Goal: Information Seeking & Learning: Check status

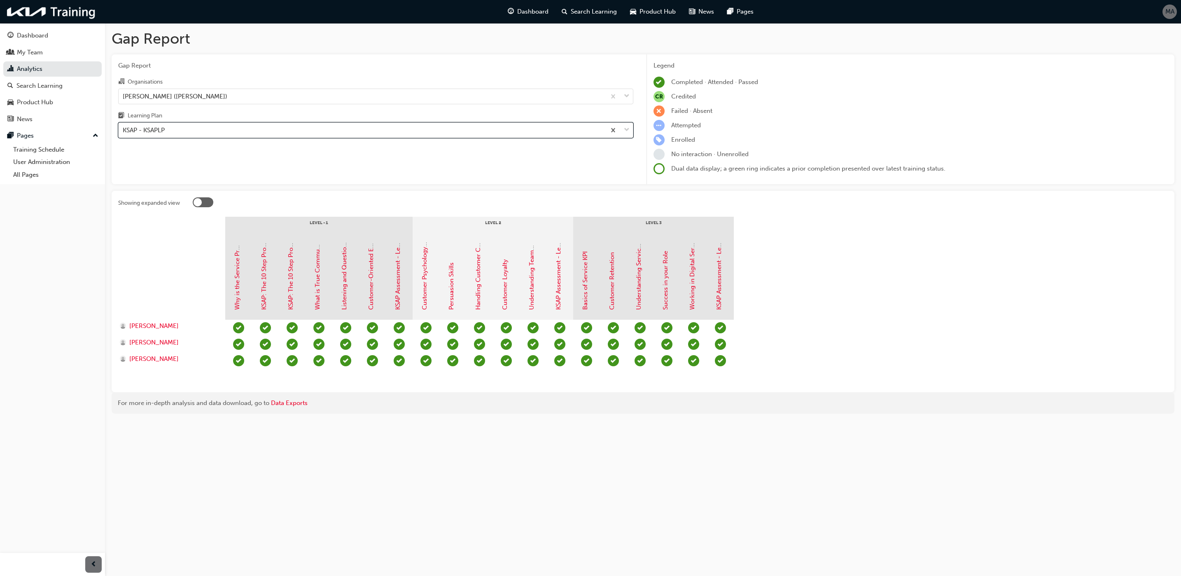
click at [180, 132] on div "KSAP - KSAPLP" at bounding box center [362, 130] width 487 height 14
click at [124, 132] on input "Learning Plan option KSAP - KSAPLP, selected. 0 results available. Select is fo…" at bounding box center [123, 129] width 1 height 7
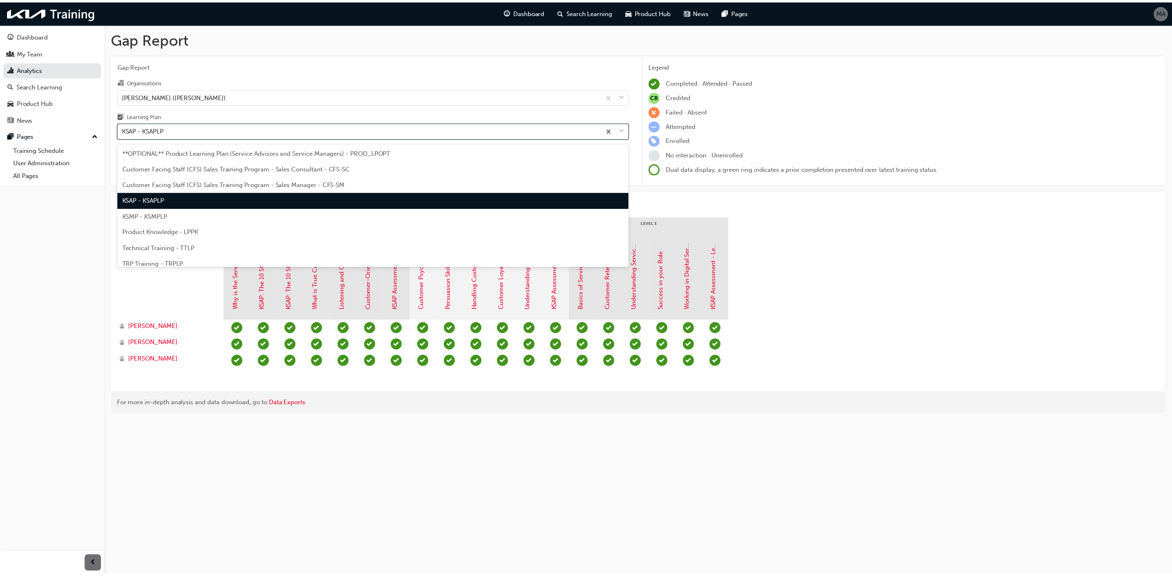
scroll to position [22, 0]
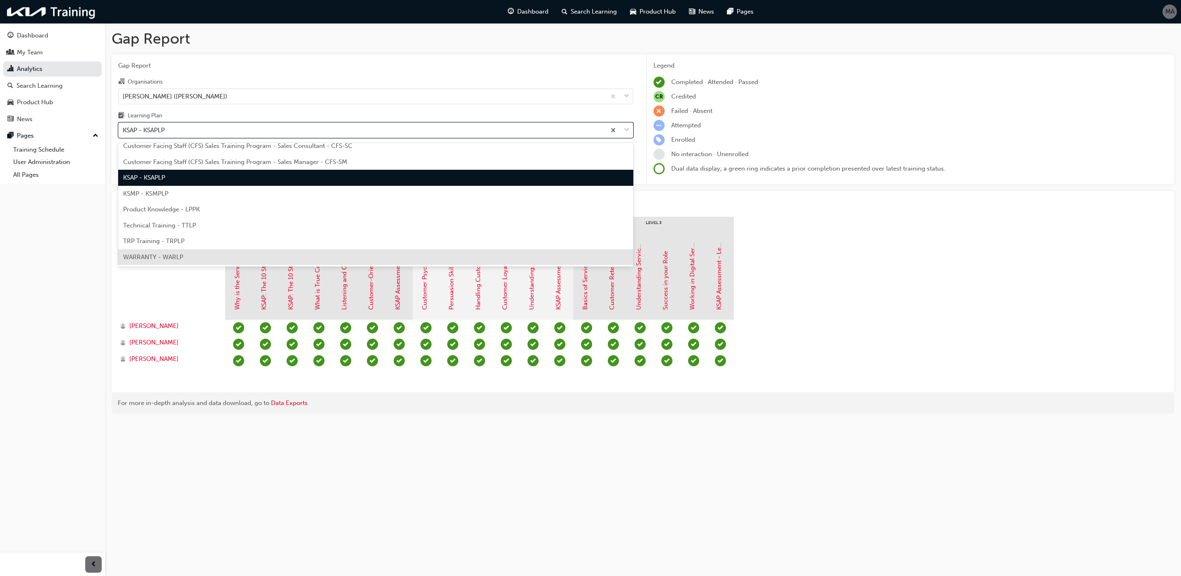
click at [168, 251] on div "WARRANTY - WARLP" at bounding box center [375, 257] width 515 height 16
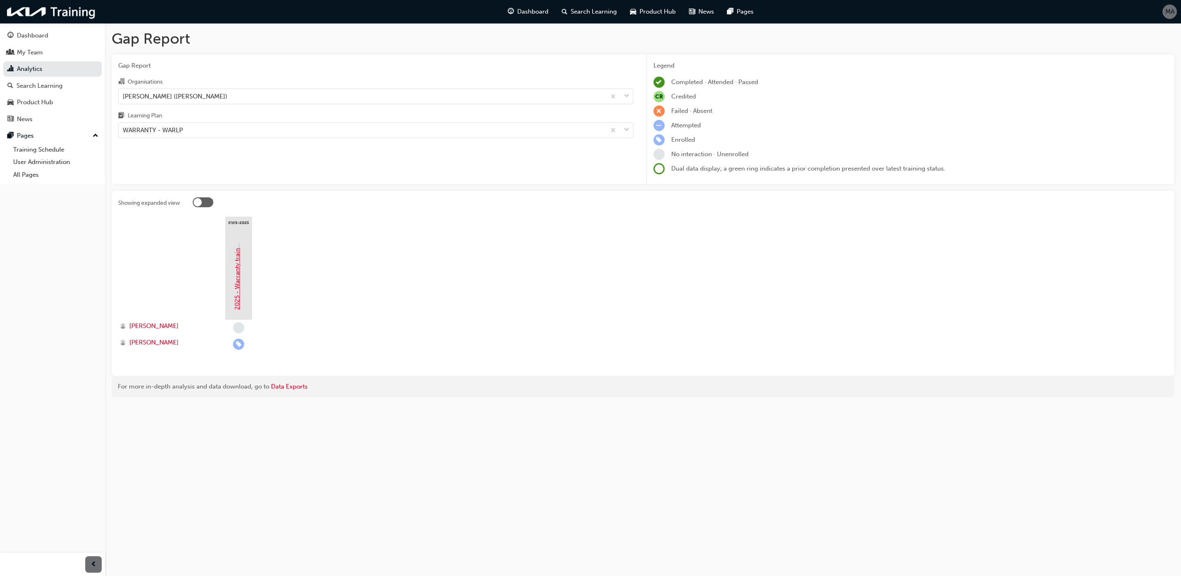
click at [234, 266] on link "2025 - Warranty training" at bounding box center [237, 274] width 7 height 71
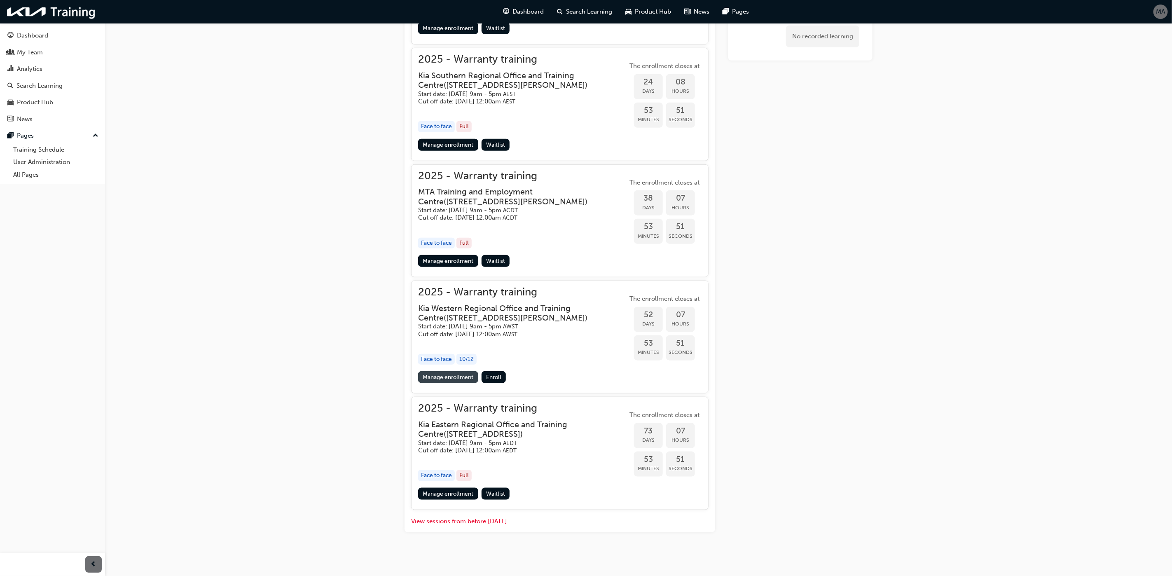
scroll to position [475, 0]
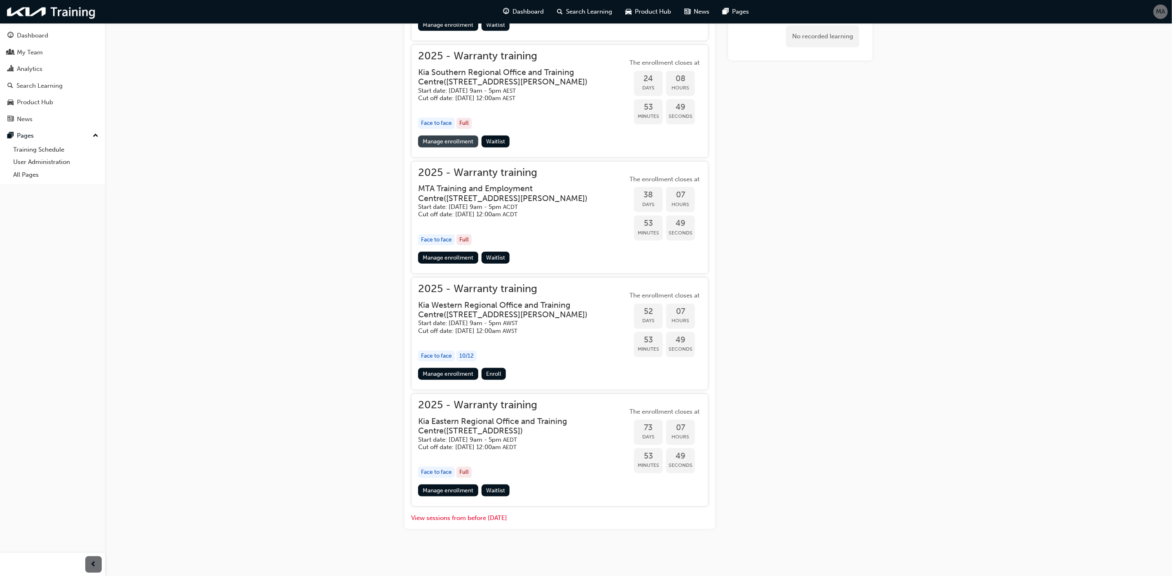
click at [442, 135] on link "Manage enrollment" at bounding box center [448, 141] width 60 height 12
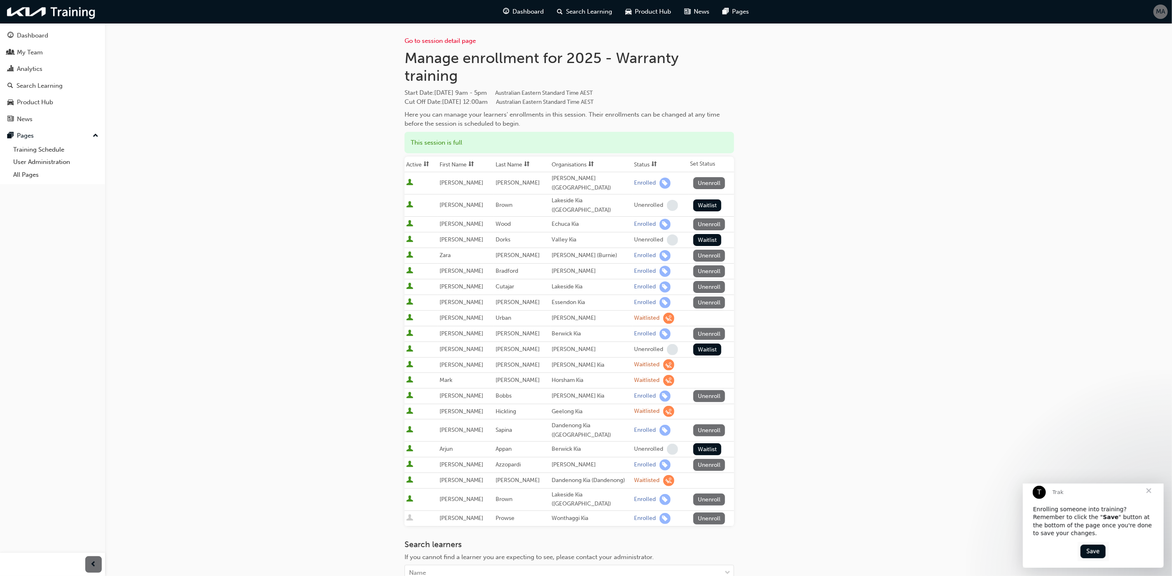
click at [914, 228] on div "Go to session detail page Manage enrollment for 2025 - Warranty training Start …" at bounding box center [586, 354] width 1172 height 708
click at [40, 52] on div "My Team" at bounding box center [30, 52] width 26 height 9
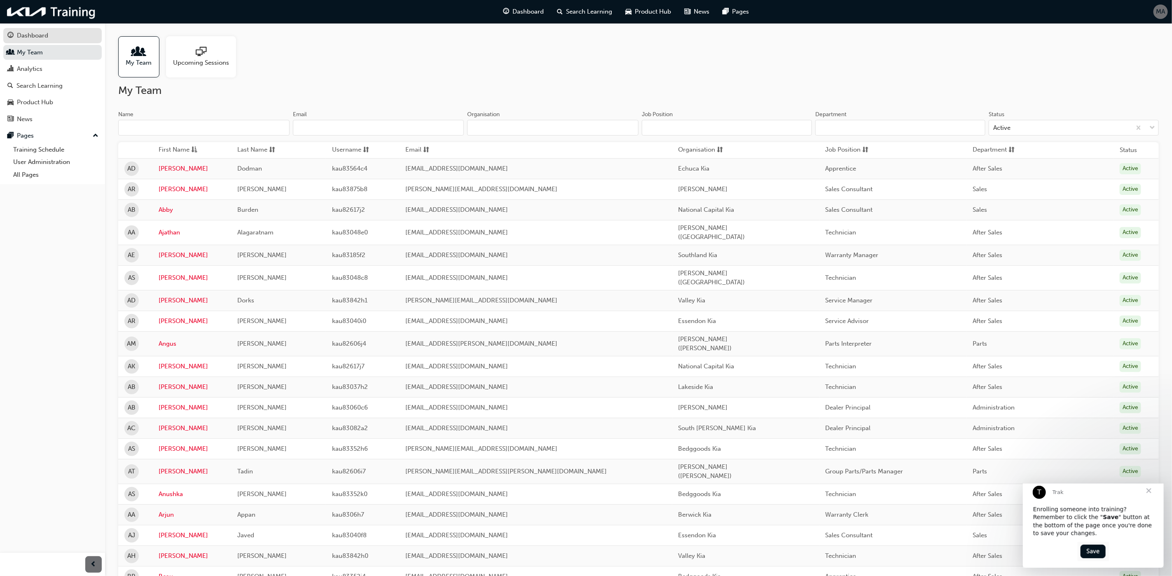
click at [31, 39] on div "Dashboard" at bounding box center [32, 35] width 31 height 9
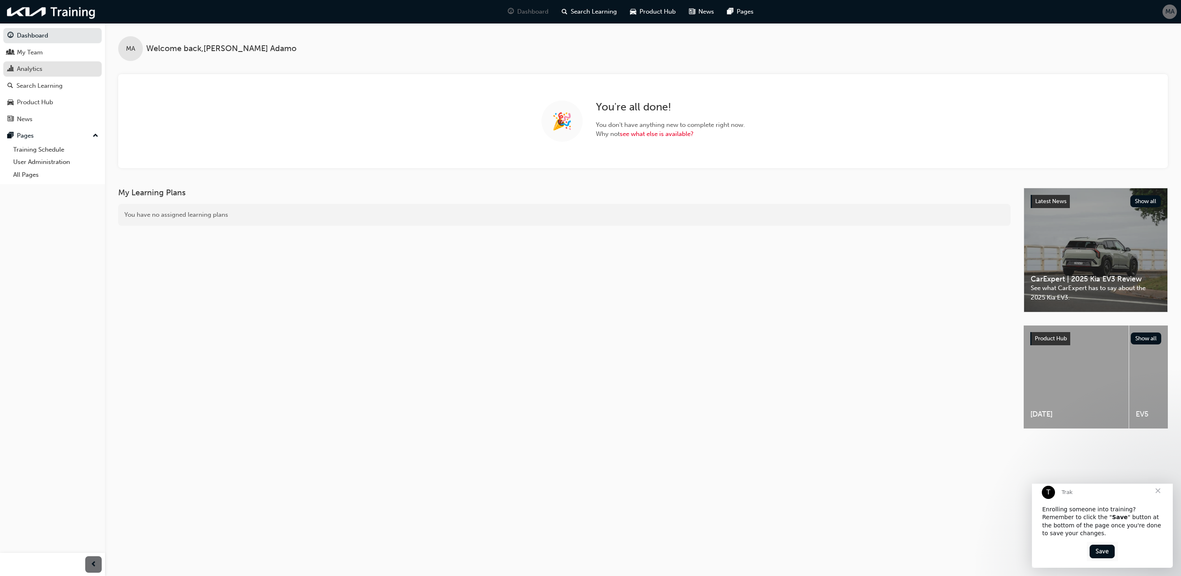
click at [50, 65] on div "Analytics" at bounding box center [52, 69] width 90 height 10
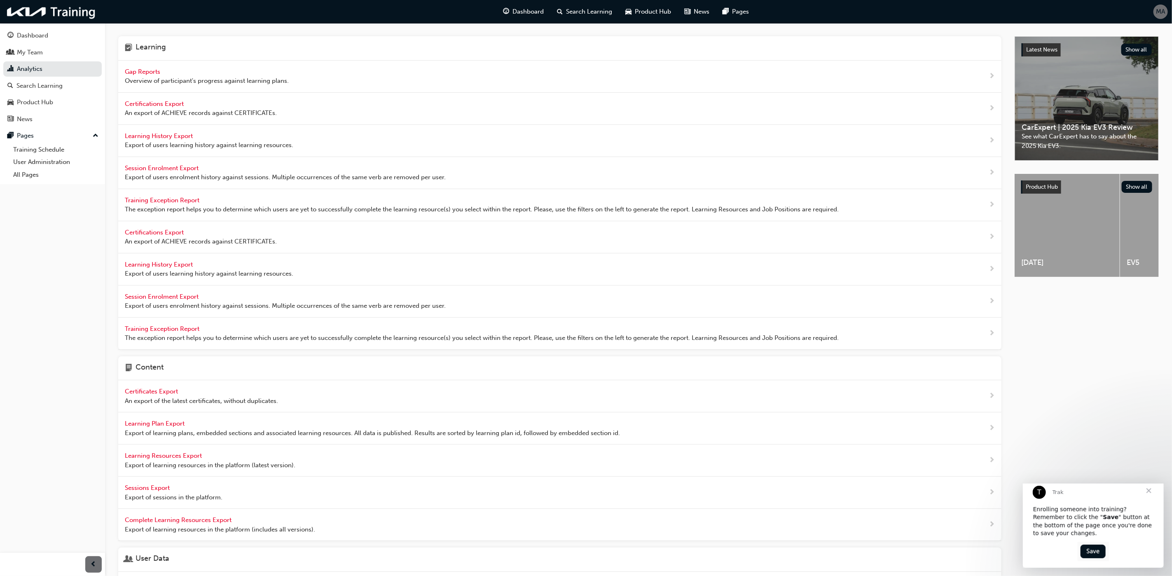
click at [142, 69] on span "Gap Reports" at bounding box center [143, 71] width 37 height 7
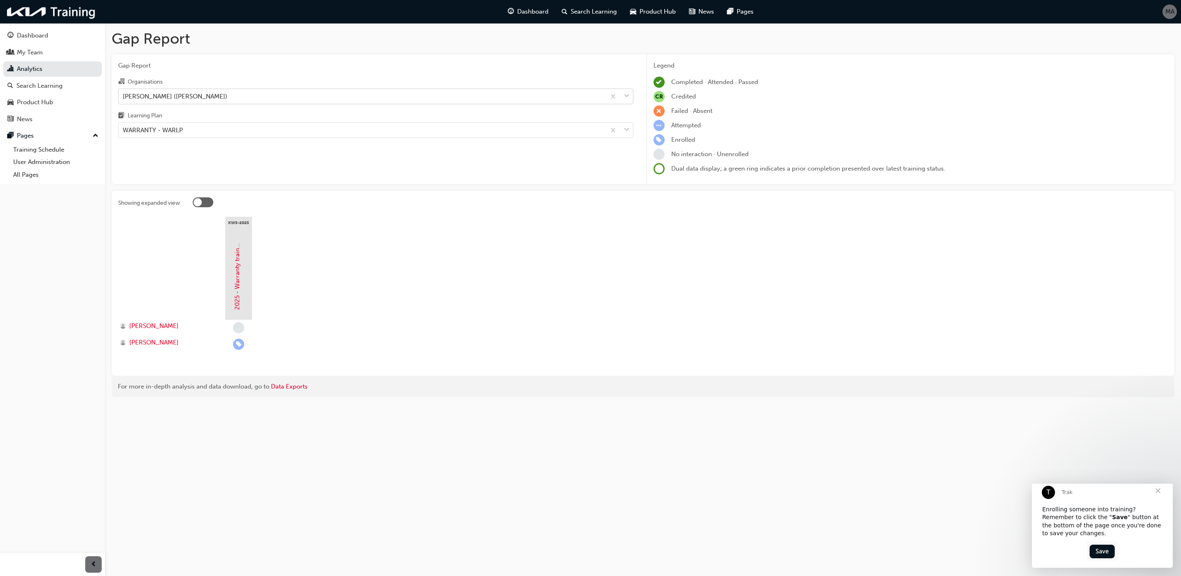
click at [211, 96] on div "[PERSON_NAME] ([PERSON_NAME])" at bounding box center [362, 96] width 487 height 14
click at [124, 96] on input "Organisations [PERSON_NAME] ([PERSON_NAME])" at bounding box center [123, 95] width 1 height 7
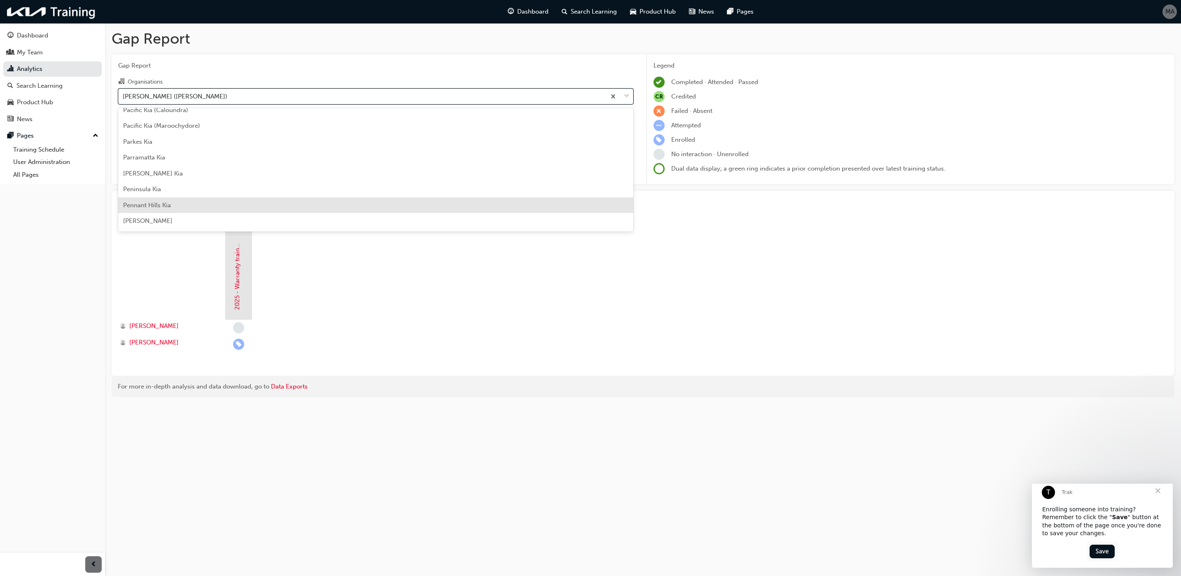
scroll to position [1766, 0]
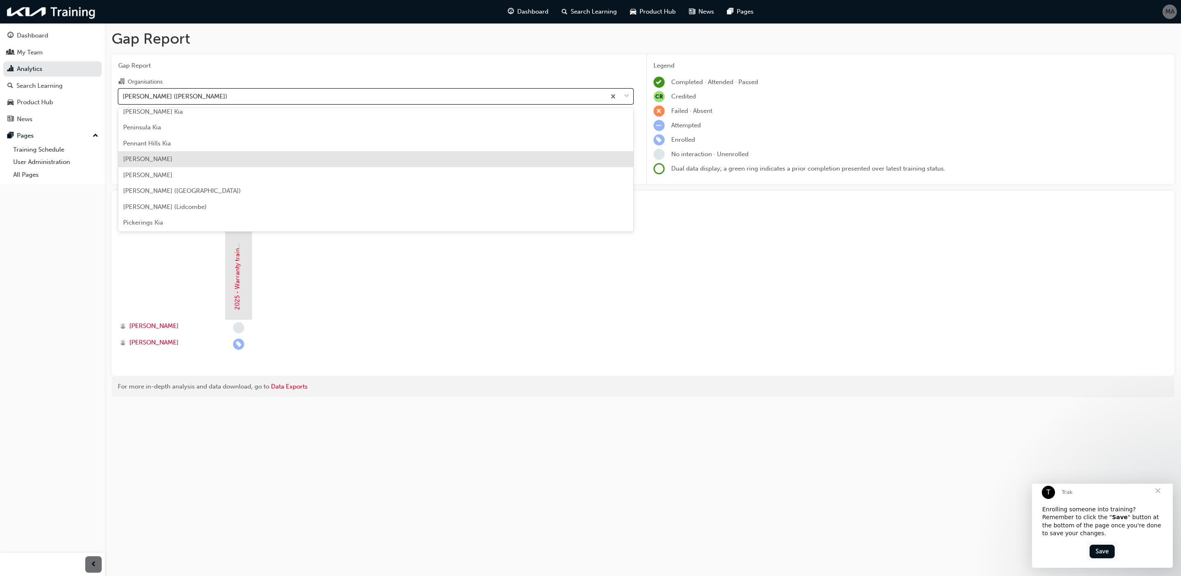
click at [164, 162] on div "[PERSON_NAME]" at bounding box center [375, 159] width 515 height 16
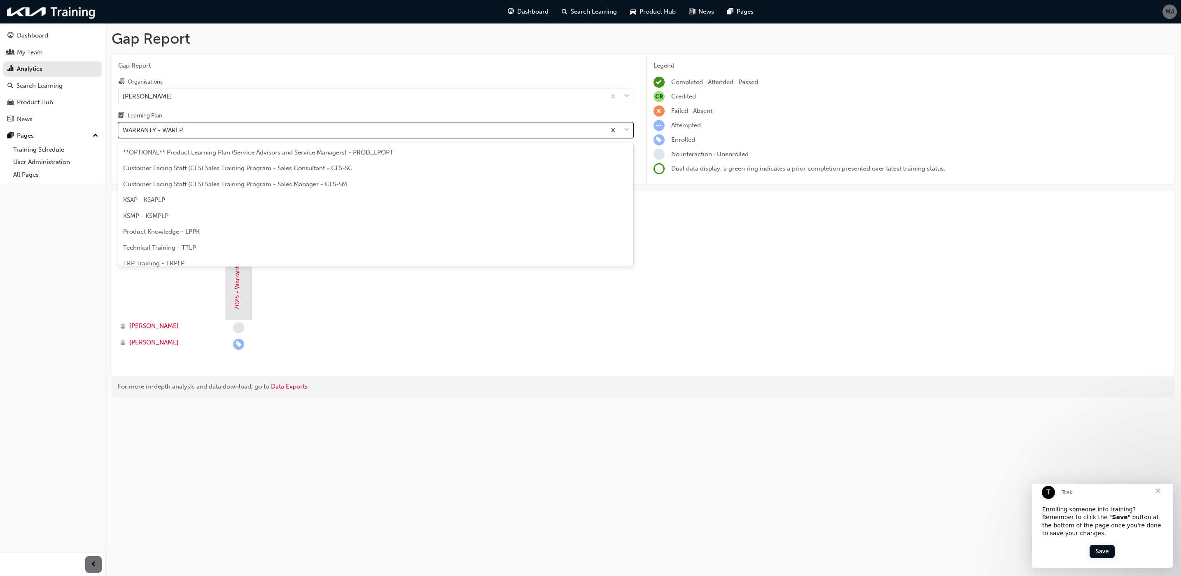
click at [201, 135] on div "WARRANTY - WARLP" at bounding box center [362, 130] width 487 height 14
click at [124, 133] on input "Learning Plan option WARRANTY - WARLP focused, 9 of 9. 9 results available. Use…" at bounding box center [123, 129] width 1 height 7
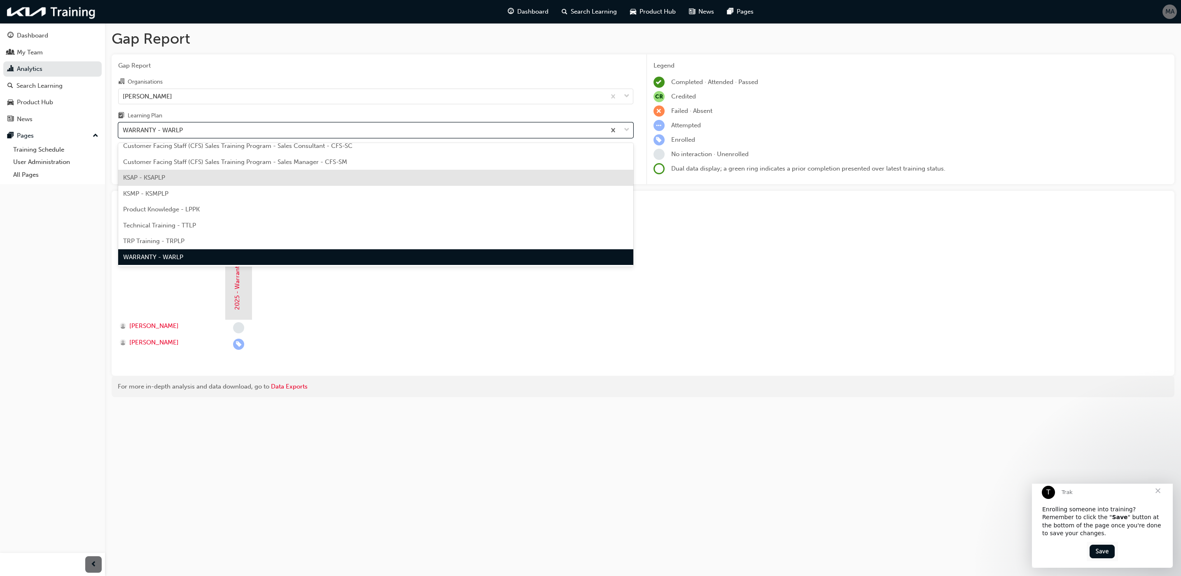
click at [176, 179] on div "KSAP - KSAPLP" at bounding box center [375, 178] width 515 height 16
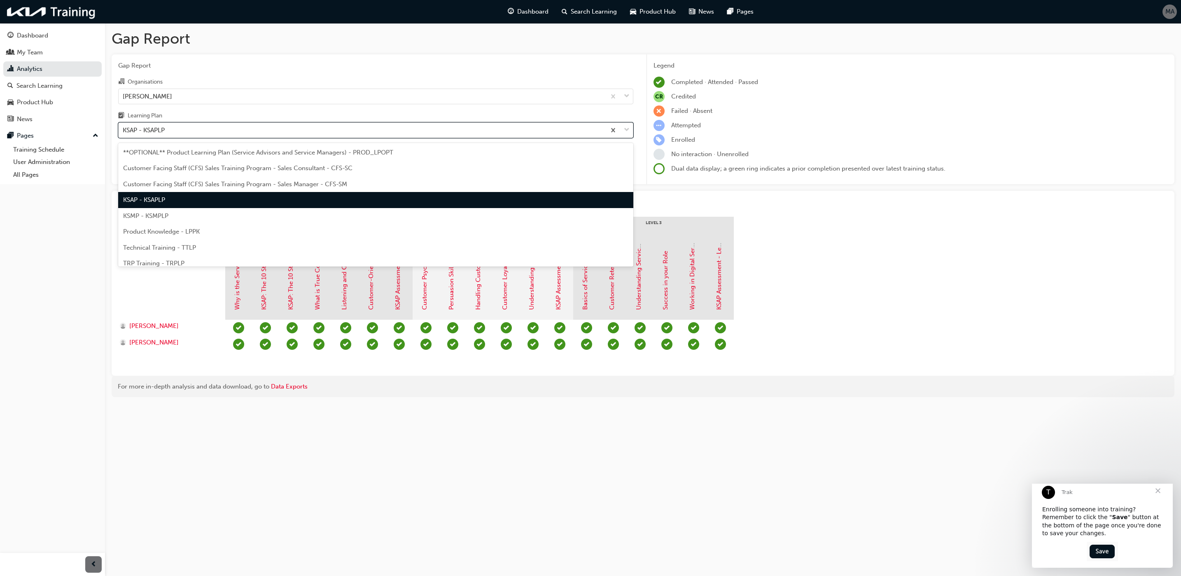
click at [186, 133] on div "KSAP - KSAPLP" at bounding box center [362, 130] width 487 height 14
click at [124, 133] on input "Learning Plan option KSAP - KSAPLP, selected. option KSAP - KSAPLP focused, 4 o…" at bounding box center [123, 129] width 1 height 7
click at [175, 214] on div "KSMP - KSMPLP" at bounding box center [375, 216] width 515 height 16
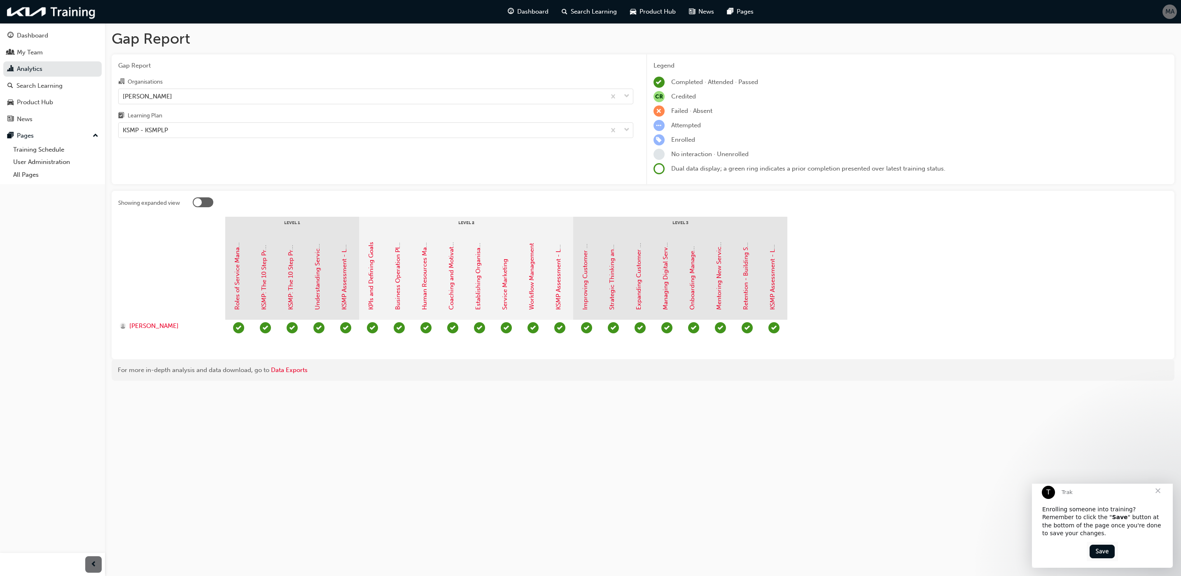
click at [807, 327] on div at bounding box center [519, 336] width 589 height 33
